Goal: Task Accomplishment & Management: Use online tool/utility

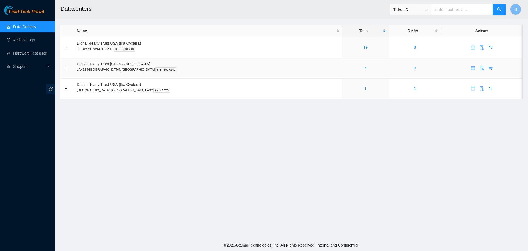
click at [365, 67] on link "4" at bounding box center [366, 68] width 2 height 4
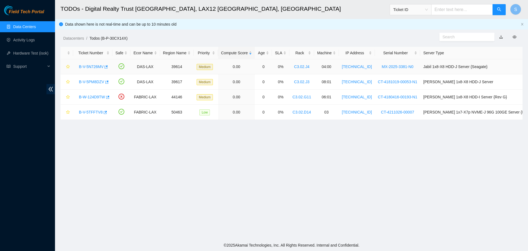
click at [85, 64] on div "B-V-5N726MV" at bounding box center [92, 66] width 33 height 9
click at [87, 66] on link "B-V-5N726MV" at bounding box center [91, 66] width 24 height 4
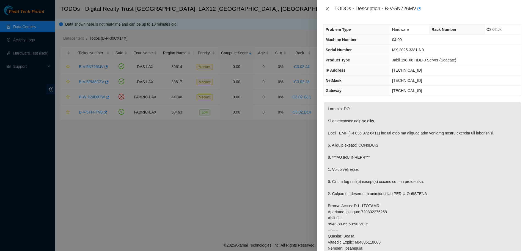
click at [327, 9] on icon "close" at bounding box center [327, 8] width 3 height 3
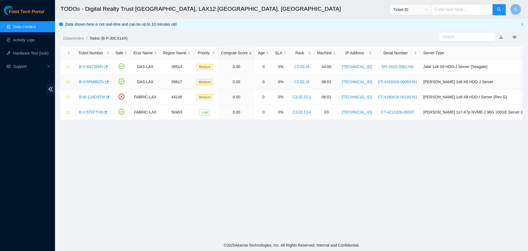
click at [90, 81] on link "B-V-5PM8DZV" at bounding box center [91, 82] width 25 height 4
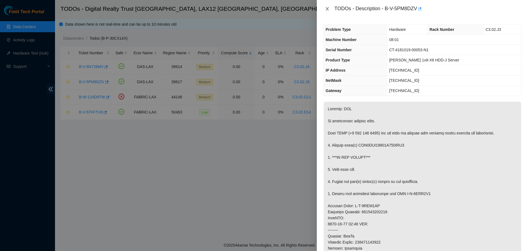
click at [327, 7] on icon "close" at bounding box center [327, 9] width 4 height 4
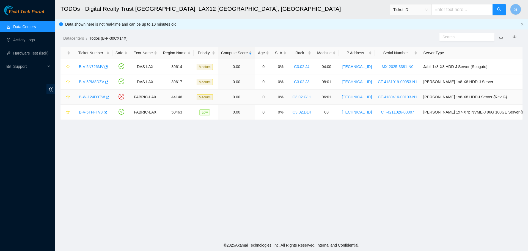
click at [99, 97] on link "B-W-124D9TW" at bounding box center [92, 97] width 26 height 4
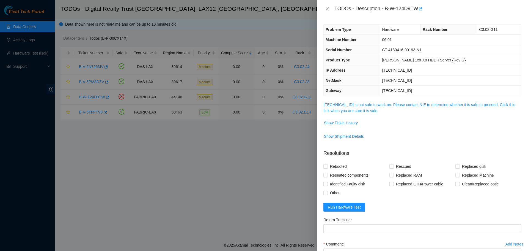
click at [357, 101] on div "Problem Type Hardware Rack Number C3.02.G11 Machine Number 06:01 Serial Number …" at bounding box center [422, 134] width 211 height 233
click at [359, 113] on span "23.194.216.15 is not safe to work on. Please contact NIE to determine whether i…" at bounding box center [423, 108] width 198 height 12
click at [359, 108] on link "23.194.216.15 is not safe to work on. Please contact NIE to determine whether i…" at bounding box center [420, 107] width 192 height 10
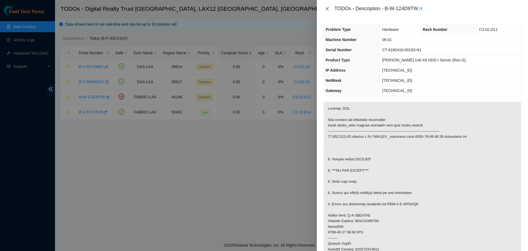
click at [328, 10] on icon "close" at bounding box center [327, 9] width 4 height 4
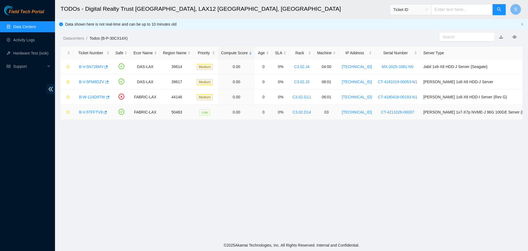
click at [91, 112] on link "B-V-5TFFTV8" at bounding box center [91, 112] width 24 height 4
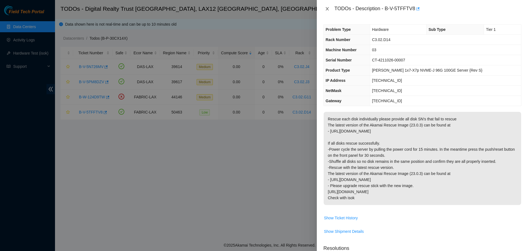
click at [328, 7] on icon "close" at bounding box center [327, 9] width 4 height 4
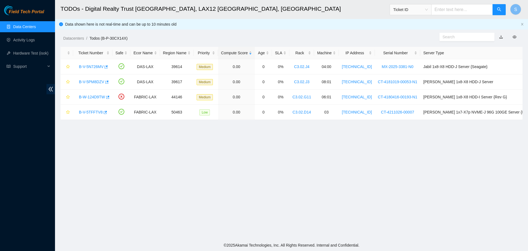
click at [28, 25] on link "Data Centers" at bounding box center [24, 26] width 23 height 4
